Goal: Go to known website: Access a specific website the user already knows

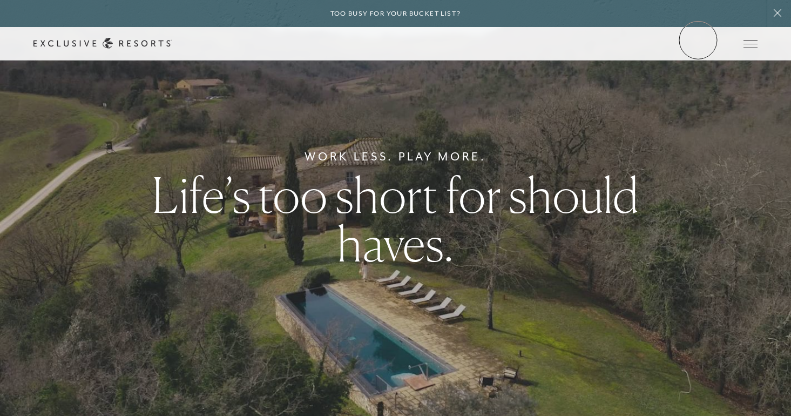
click at [0, 0] on link "Member Login" at bounding box center [0, 0] width 0 height 0
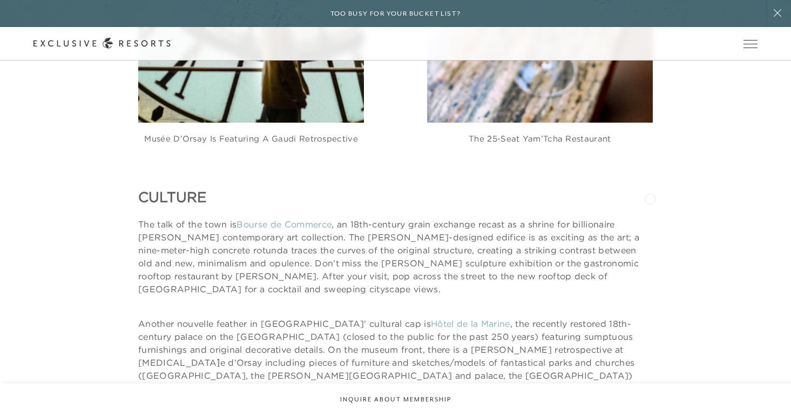
scroll to position [1478, 0]
click at [325, 217] on link "Bourse de Commerce" at bounding box center [283, 222] width 95 height 11
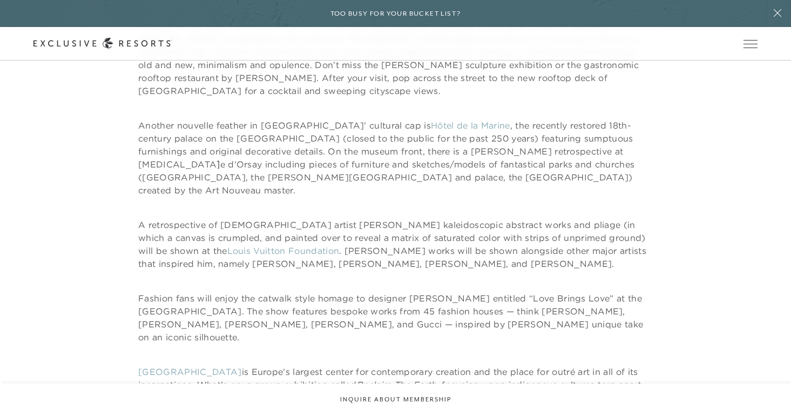
scroll to position [1677, 0]
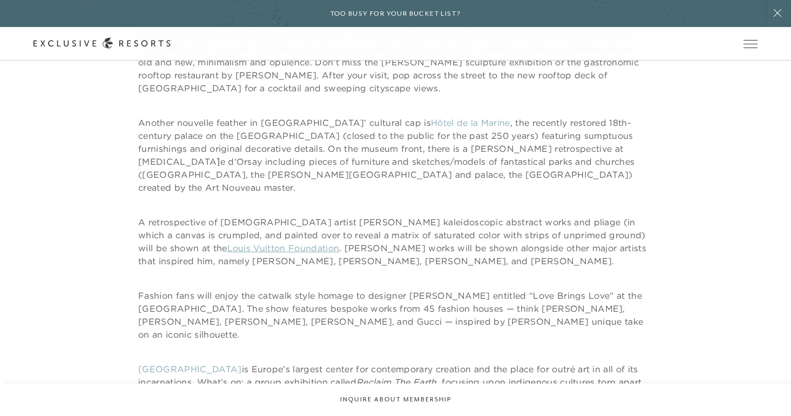
click at [258, 242] on link "Louis Vuitton Foundation" at bounding box center [283, 247] width 112 height 11
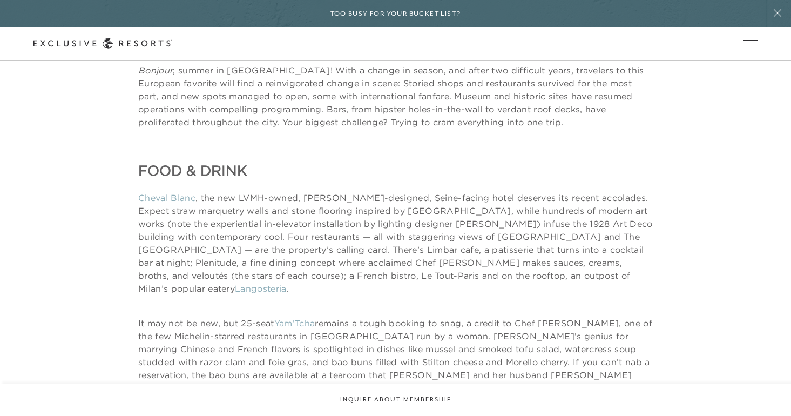
scroll to position [632, 0]
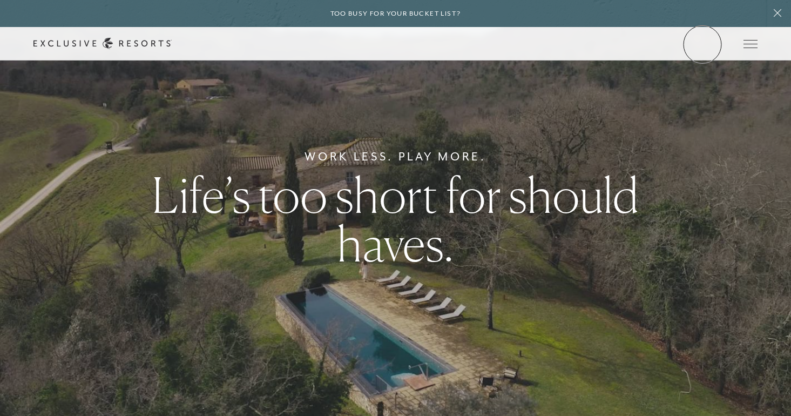
click at [0, 0] on link "Member Login" at bounding box center [0, 0] width 0 height 0
